Goal: Find specific page/section: Find specific page/section

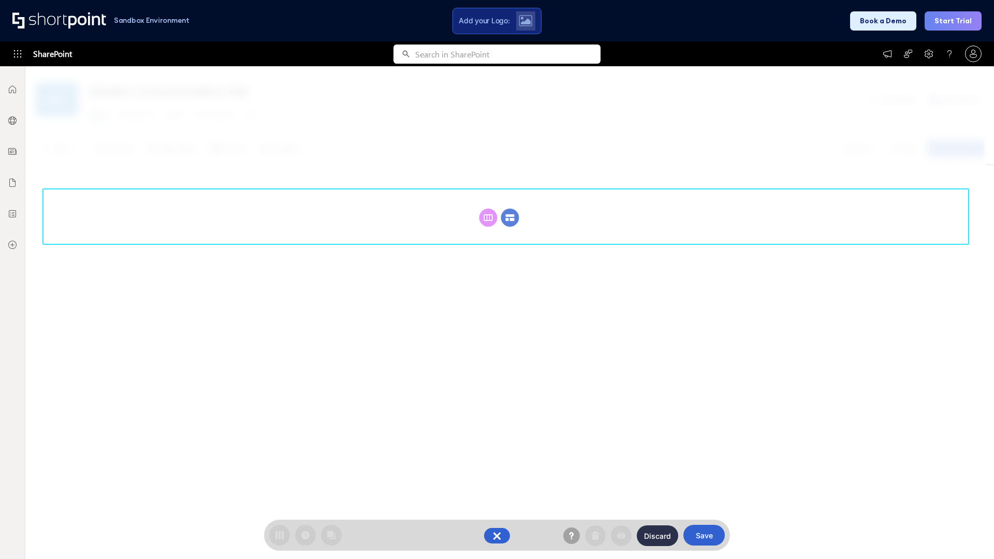
click at [510, 209] on circle at bounding box center [510, 218] width 18 height 18
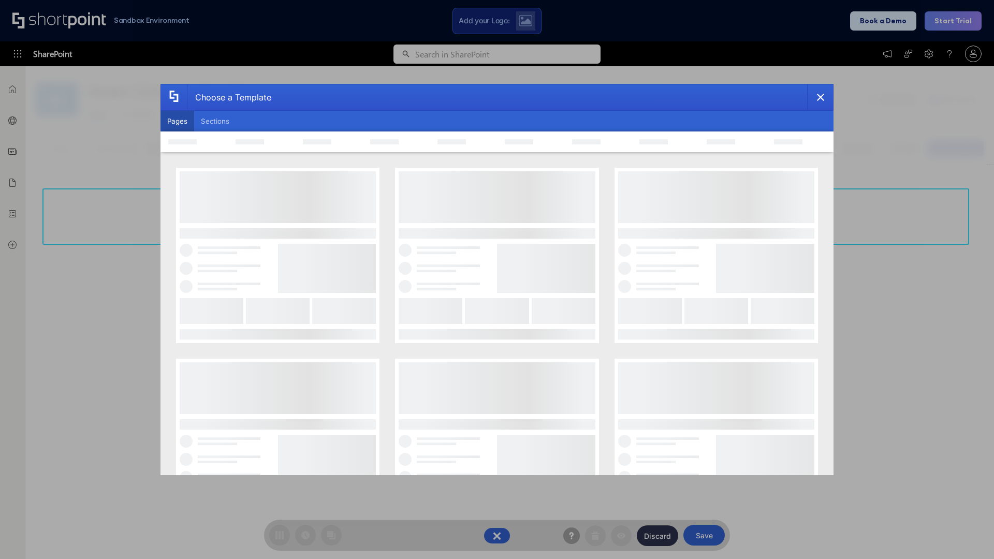
scroll to position [142, 0]
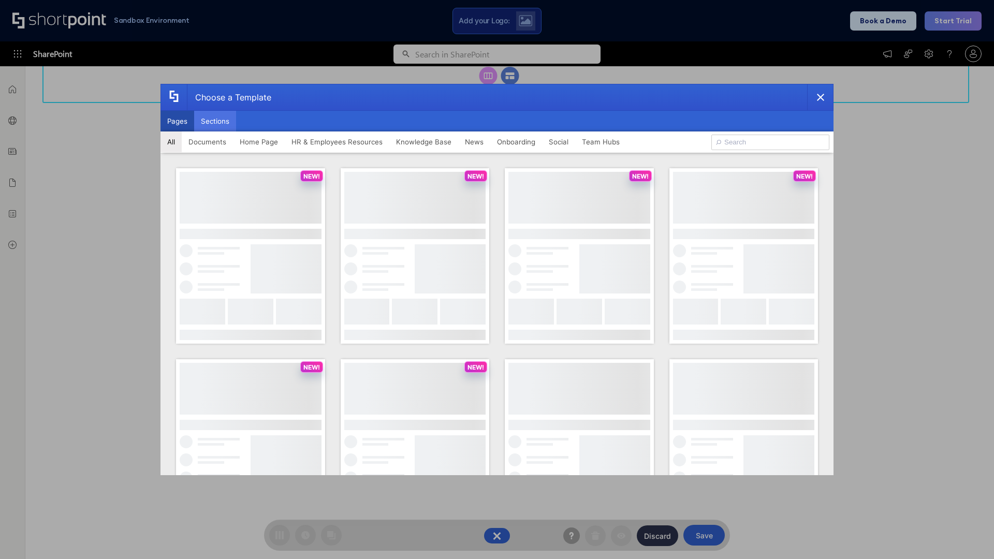
click at [215, 121] on button "Sections" at bounding box center [215, 121] width 42 height 21
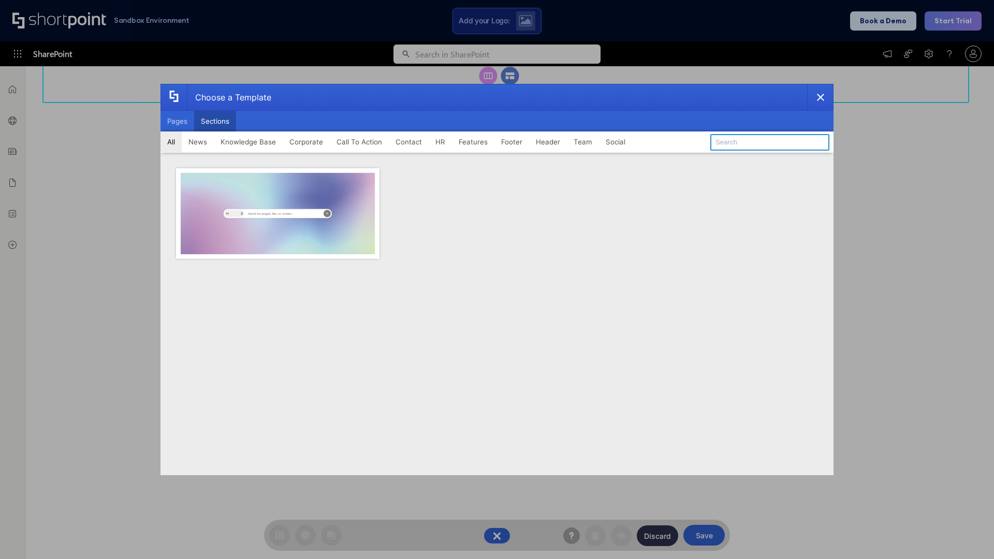
type input "Knowledge Base 3"
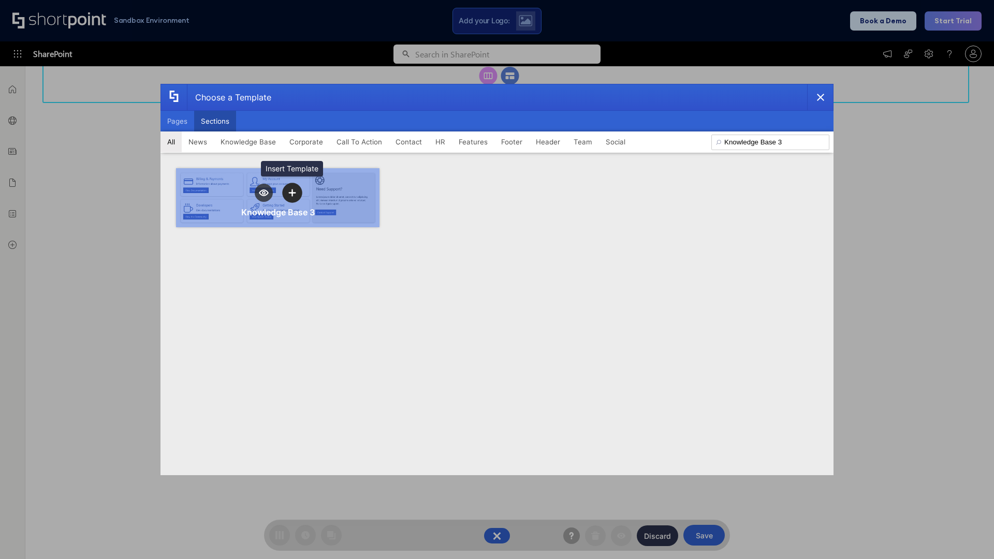
click at [292, 193] on icon "template selector" at bounding box center [291, 192] width 7 height 7
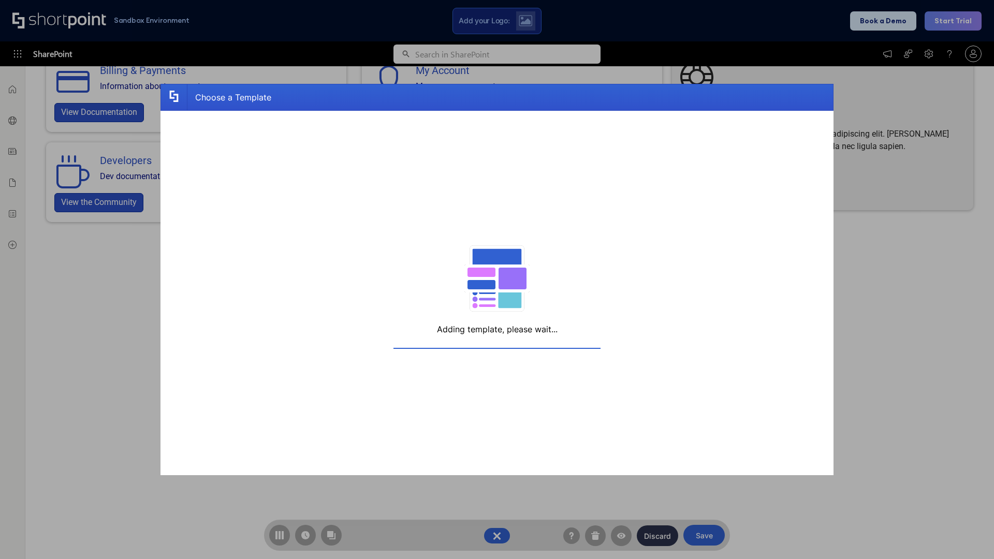
scroll to position [8, 8]
